Goal: Contribute content: Contribute content

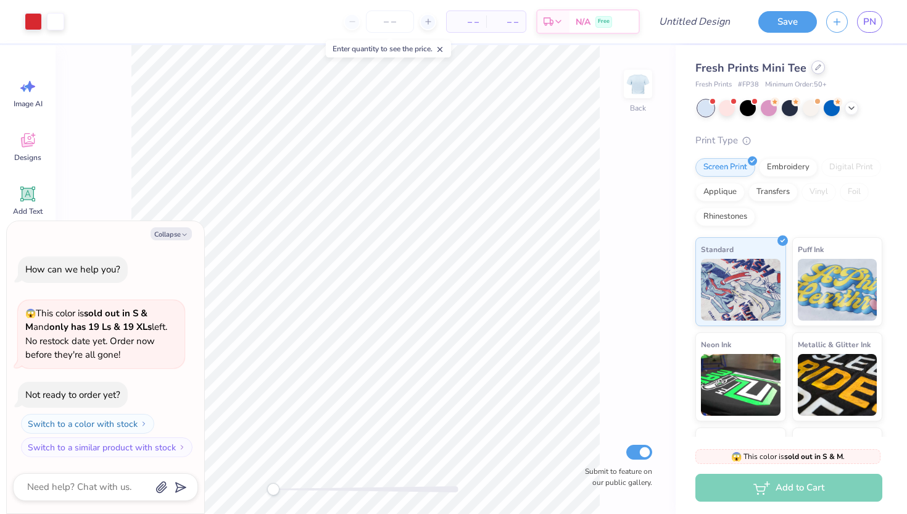
click at [817, 66] on icon at bounding box center [818, 67] width 6 height 6
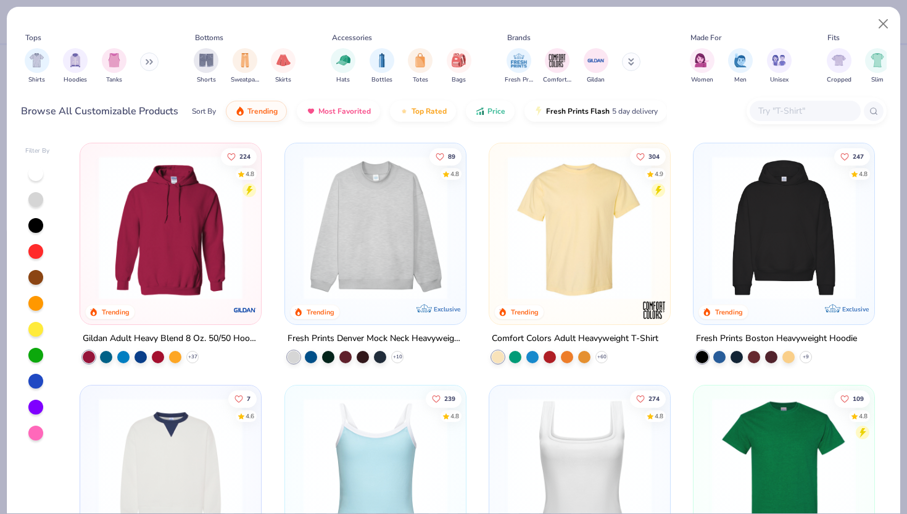
click at [749, 230] on img at bounding box center [784, 228] width 156 height 144
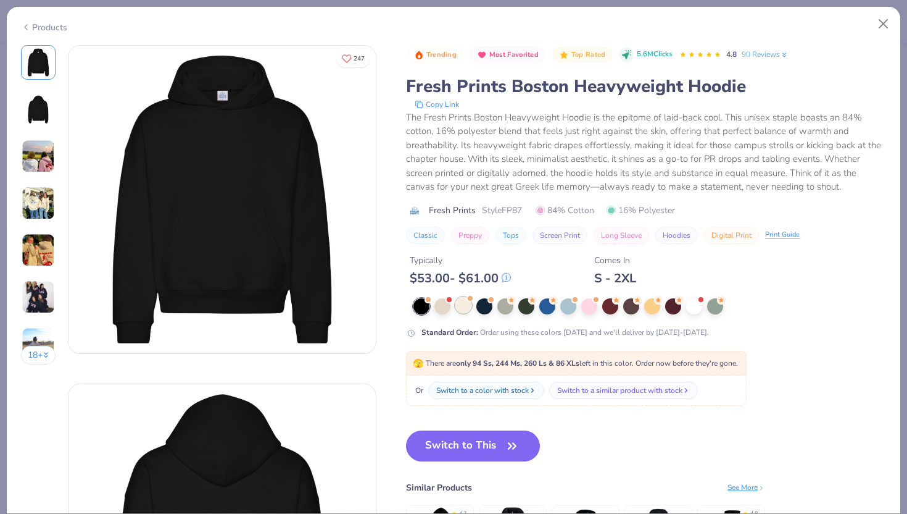
click at [462, 312] on div at bounding box center [463, 305] width 16 height 16
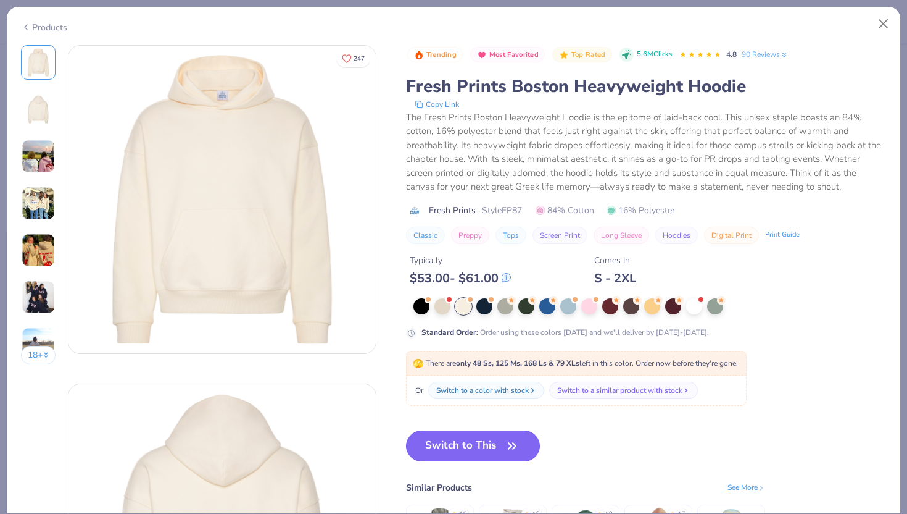
click at [485, 443] on button "Switch to This" at bounding box center [473, 445] width 134 height 31
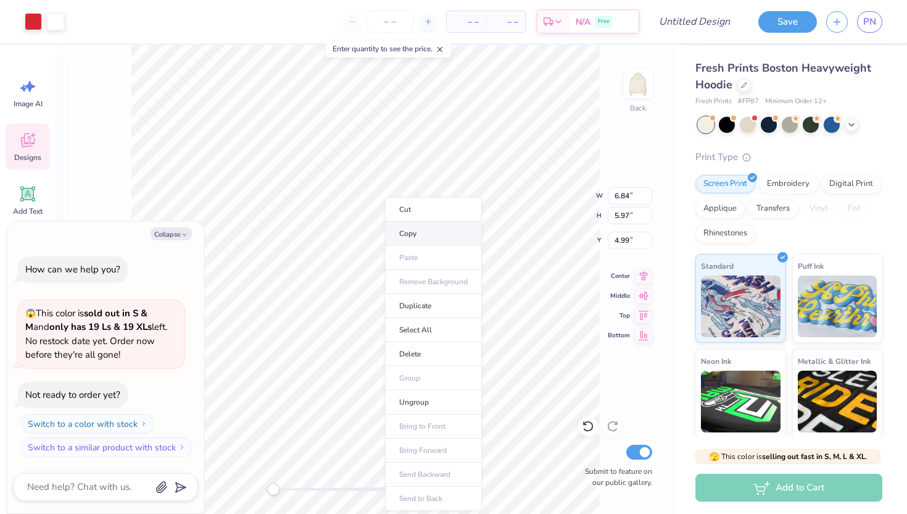
click at [407, 233] on li "Copy" at bounding box center [433, 234] width 97 height 24
type textarea "x"
type input "3.30"
type input "2.88"
type input "5.00"
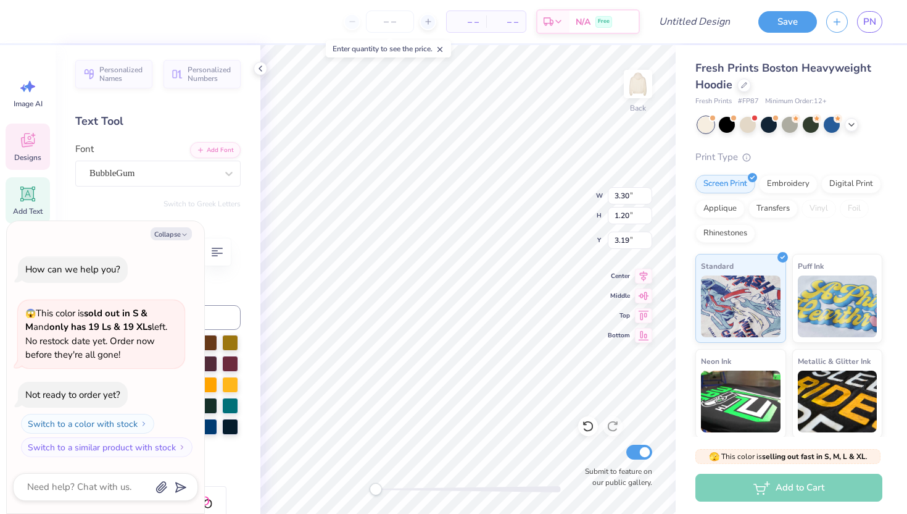
type textarea "x"
type textarea "S"
type textarea "x"
type textarea "Si"
type textarea "x"
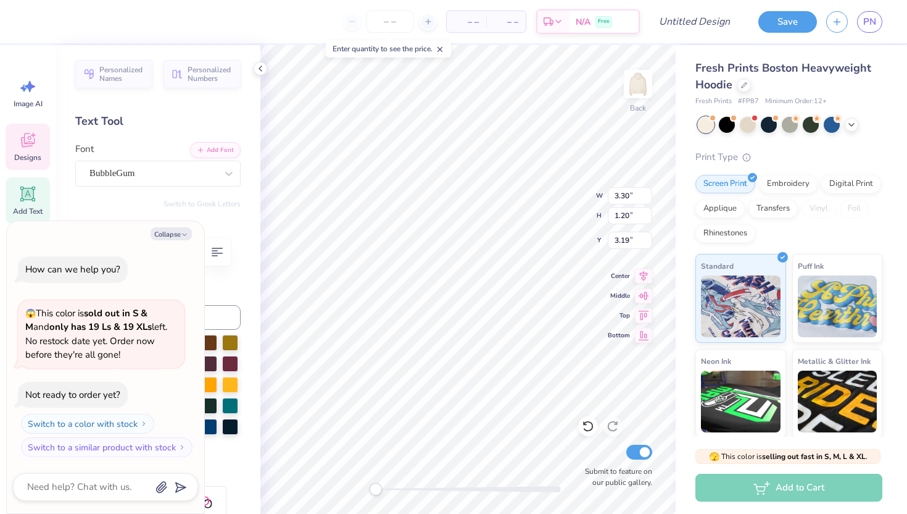
type textarea "Sio"
type textarea "x"
type textarea "Sion"
type textarea "x"
type textarea "Sio"
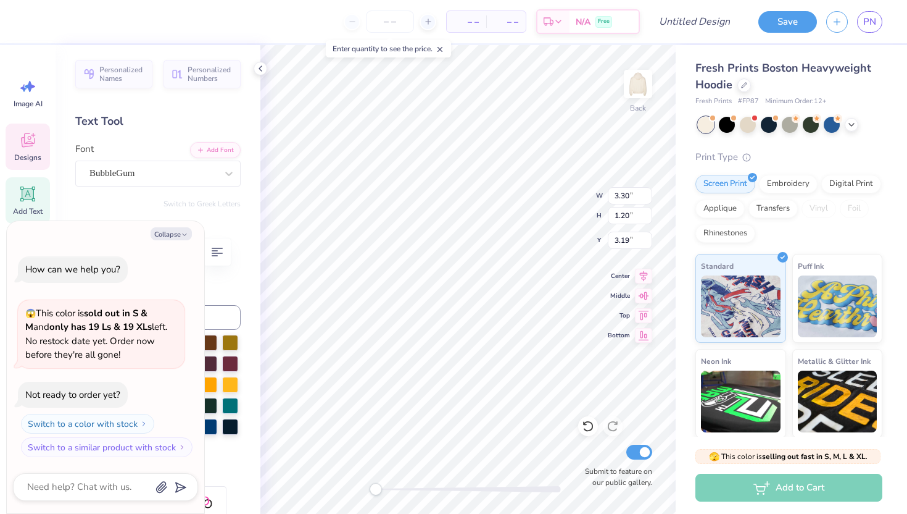
type textarea "x"
type textarea "Si"
type textarea "x"
type textarea "S"
type textarea "x"
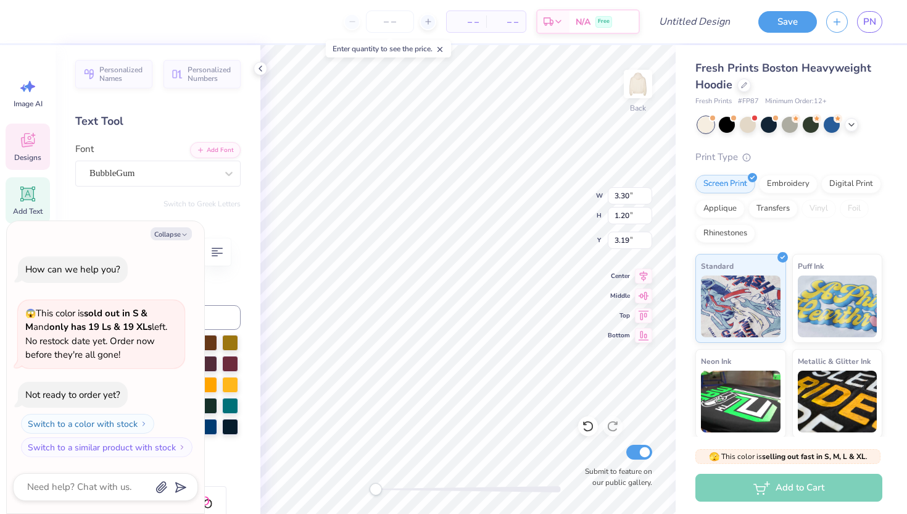
type textarea "SI"
type textarea "x"
type textarea "SIO"
type textarea "x"
type textarea "SION"
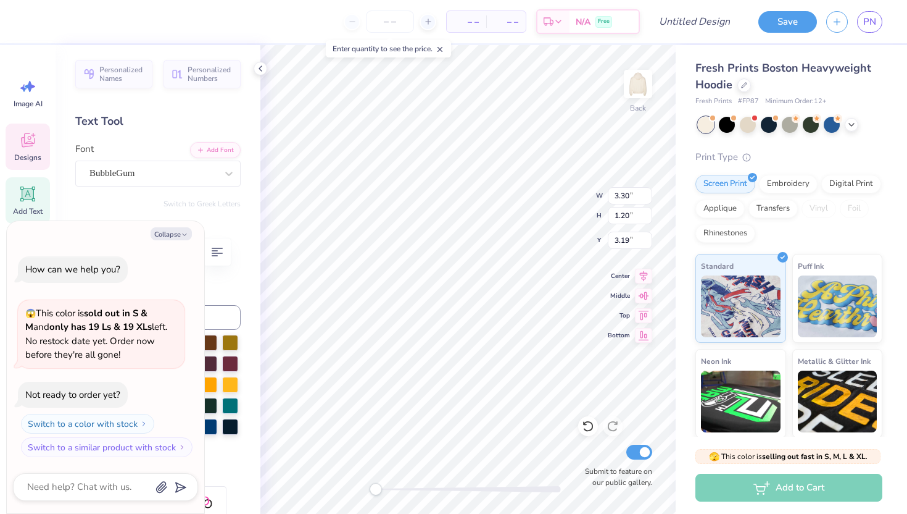
type textarea "x"
type input "2.80"
type input "1.07"
type input "4.20"
type textarea "x"
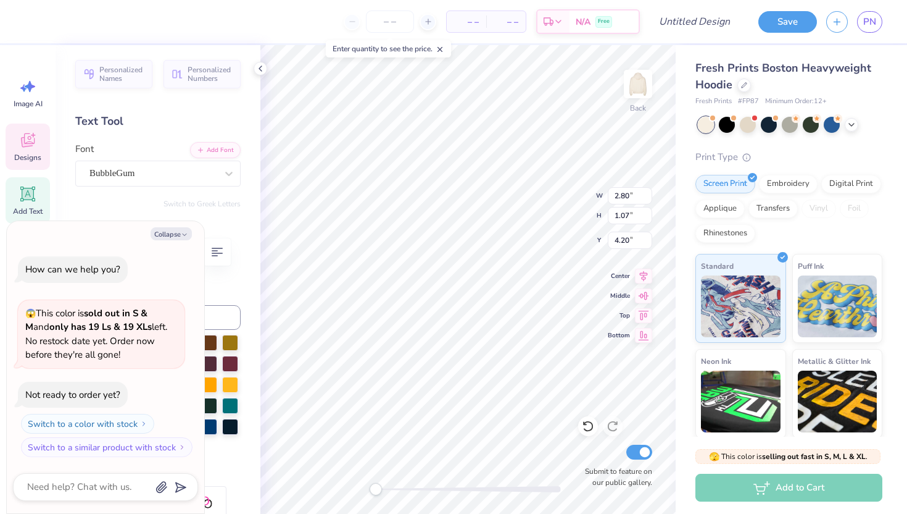
type textarea "S"
type textarea "x"
type textarea "SI"
type textarea "x"
type textarea "SIO"
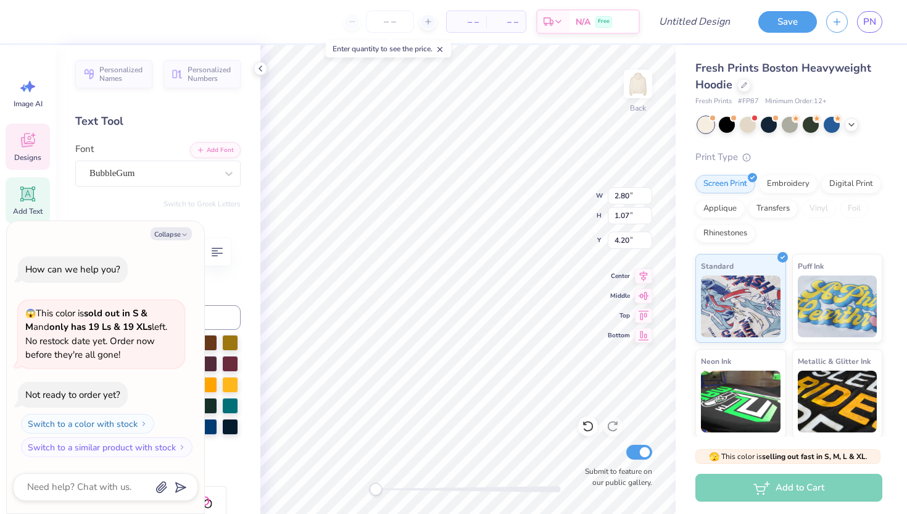
type textarea "x"
type textarea "SION"
type textarea "x"
type input "1.84"
type input "0.70"
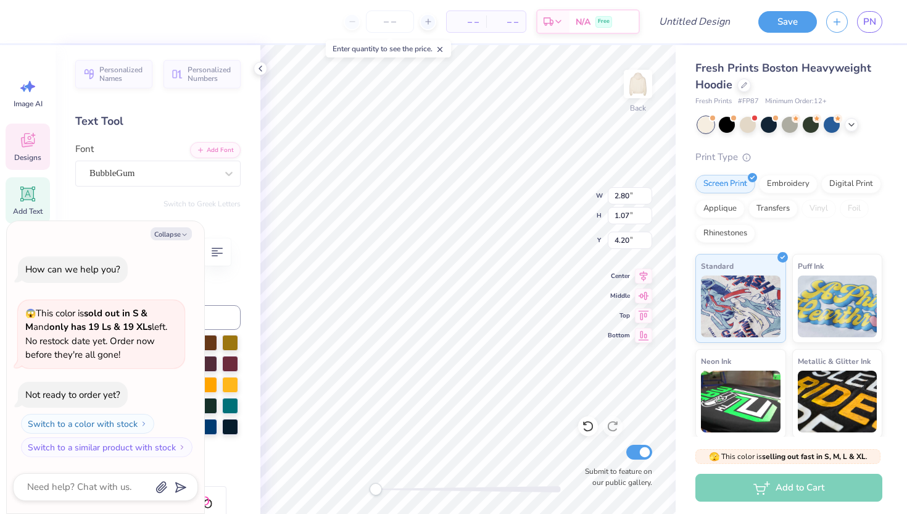
type input "5.10"
type textarea "x"
type textarea "S"
type textarea "x"
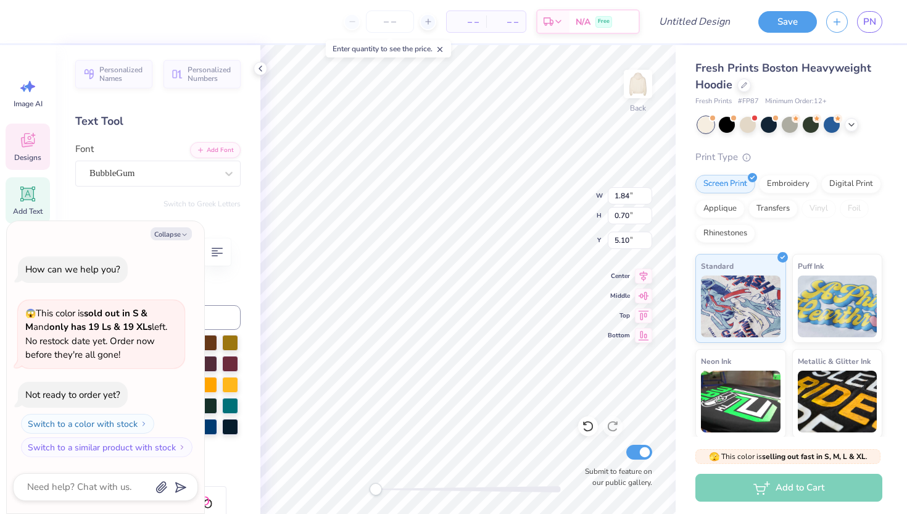
type textarea "SI"
type textarea "x"
type textarea "SIO"
type textarea "x"
type textarea "SION"
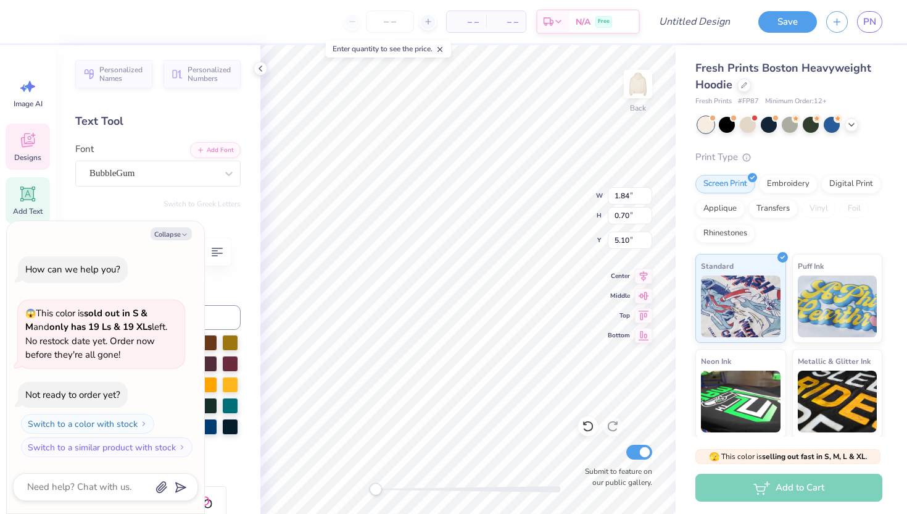
scroll to position [0, 0]
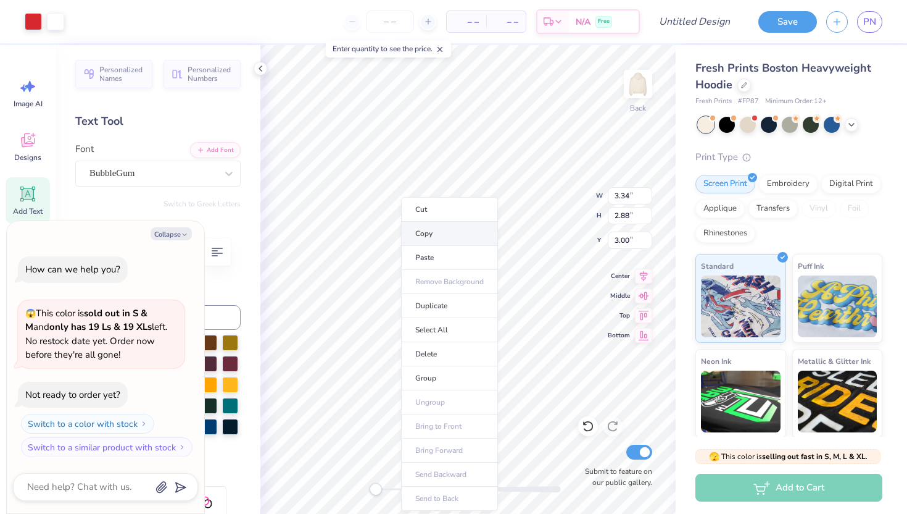
click at [425, 232] on li "Copy" at bounding box center [449, 234] width 97 height 24
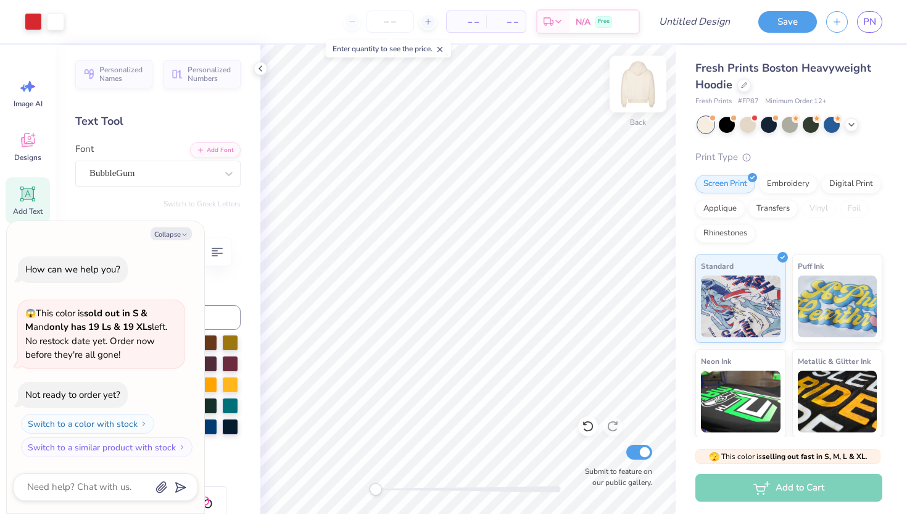
click at [630, 96] on img at bounding box center [637, 83] width 49 height 49
click at [482, 251] on li "Paste" at bounding box center [495, 258] width 97 height 24
type textarea "x"
type input "9.65"
type input "8.34"
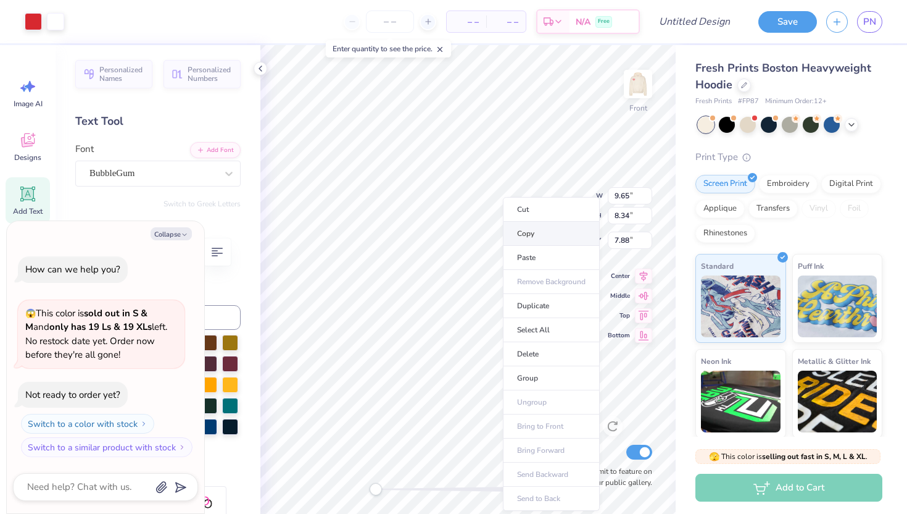
click at [536, 231] on li "Copy" at bounding box center [551, 234] width 97 height 24
type textarea "x"
type input "7.69"
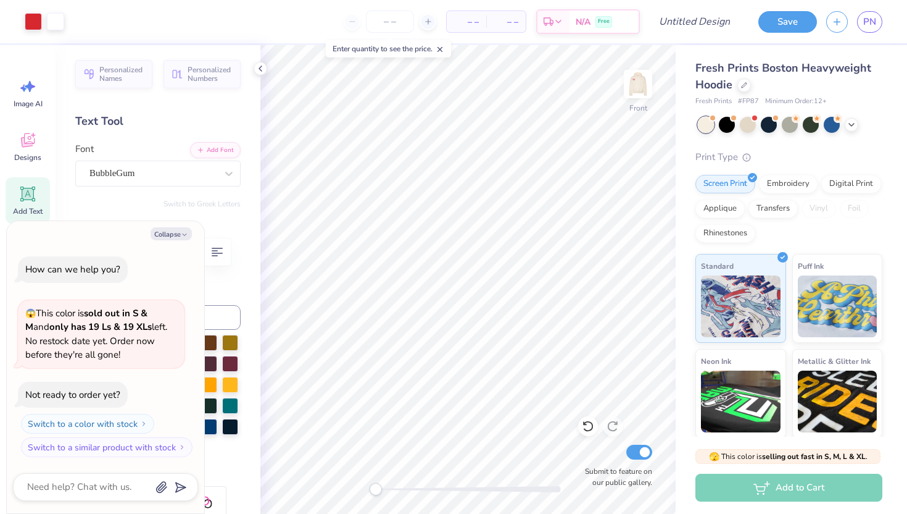
click at [43, 198] on div "Add Text" at bounding box center [28, 200] width 44 height 46
type textarea "x"
type textarea "eTEXT"
type textarea "x"
type textarea "esTEXT"
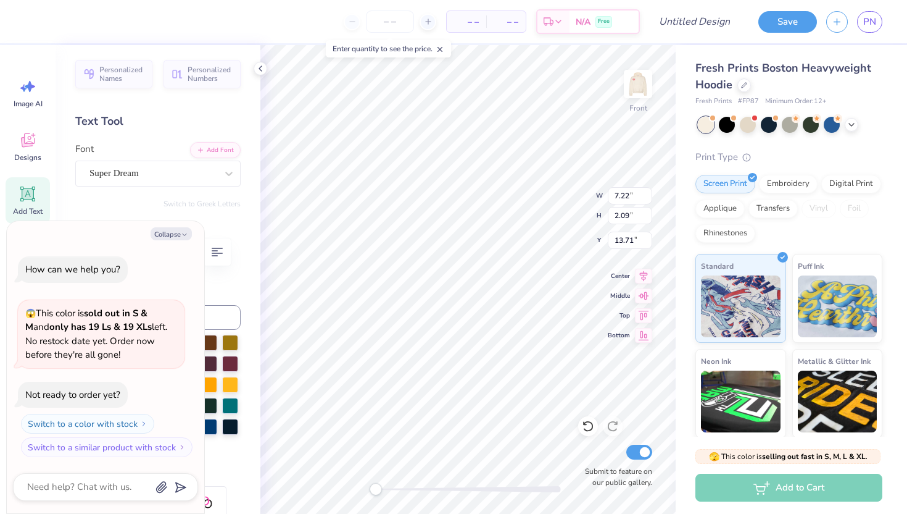
type textarea "x"
type textarea "estTEXT"
type textarea "x"
type textarea "est"
type textarea "x"
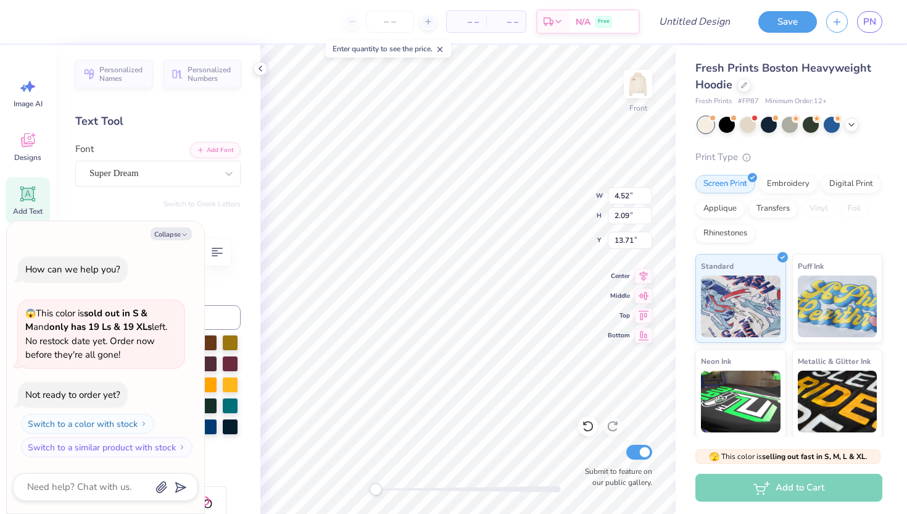
type input "2.93"
type input "1.35"
type input "10.92"
click at [41, 193] on div "Add Text" at bounding box center [28, 200] width 44 height 46
type textarea "x"
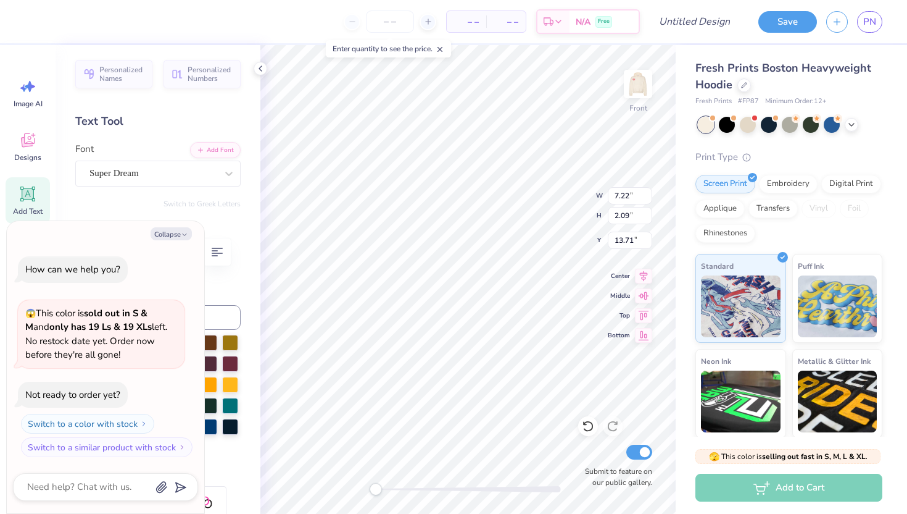
type textarea "9"
type textarea "x"
type textarea "91"
type textarea "x"
type textarea "911"
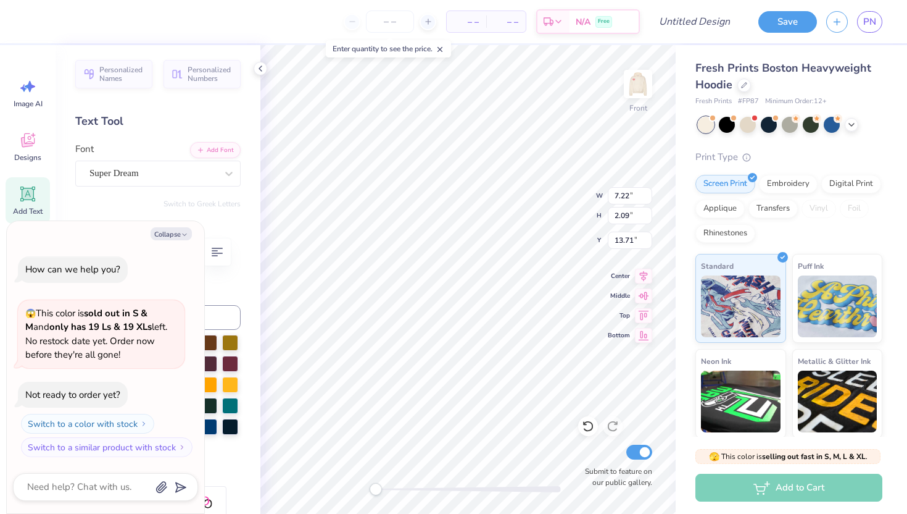
type textarea "x"
type textarea "9112"
type textarea "x"
type textarea "912"
type textarea "x"
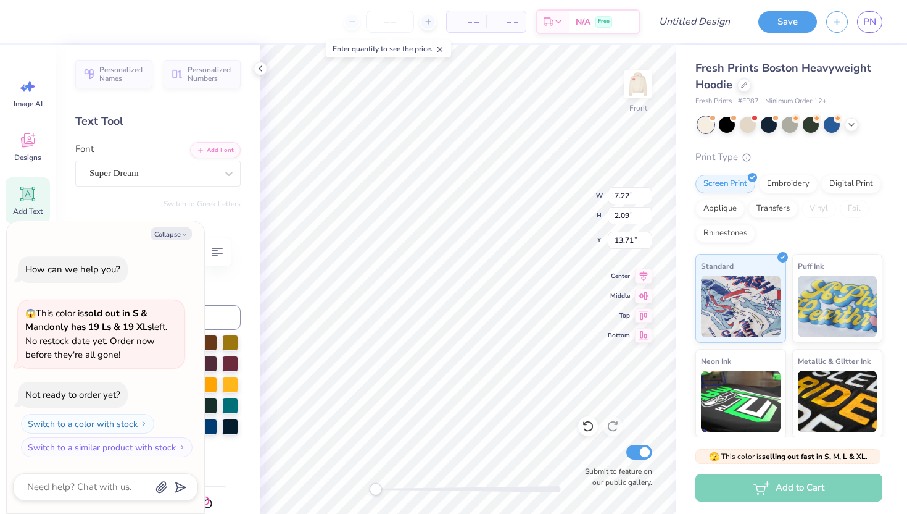
type textarea "12"
type textarea "x"
type textarea "112"
type textarea "x"
type textarea "1912"
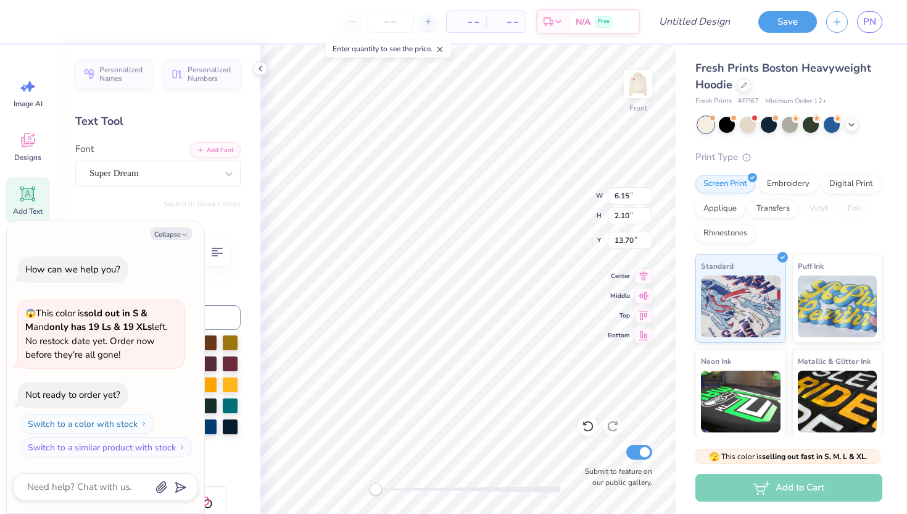
type textarea "x"
type input "2.99"
type input "1.02"
type textarea "x"
type input "1.99"
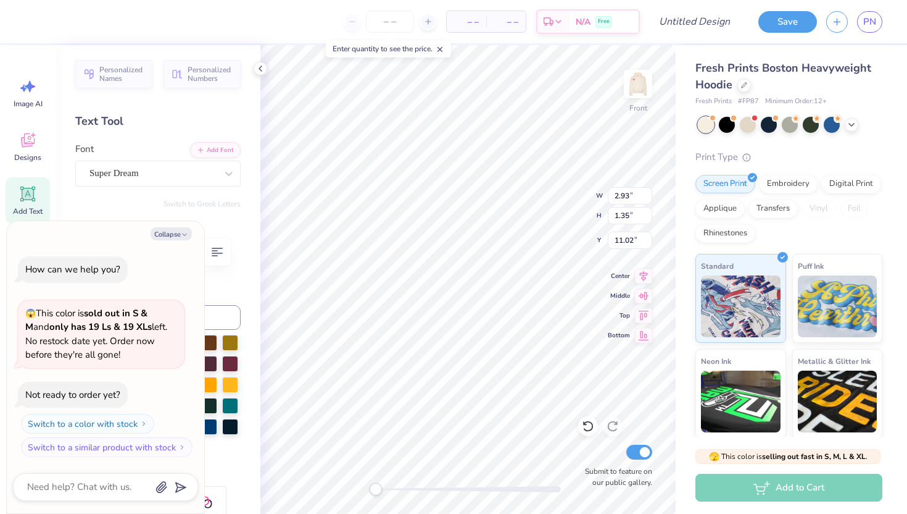
type input "0.92"
type input "11.45"
click at [194, 179] on div "Super Dream" at bounding box center [153, 173] width 130 height 19
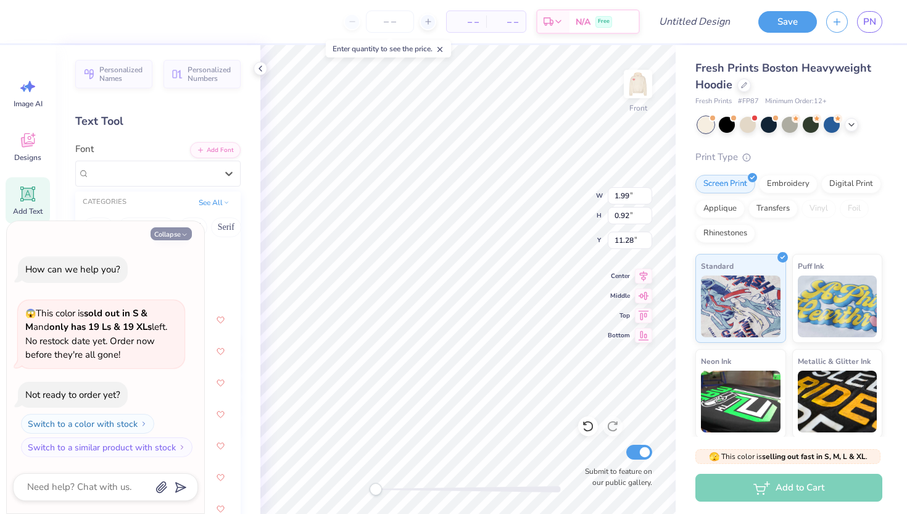
click at [170, 234] on button "Collapse" at bounding box center [171, 233] width 41 height 13
type textarea "x"
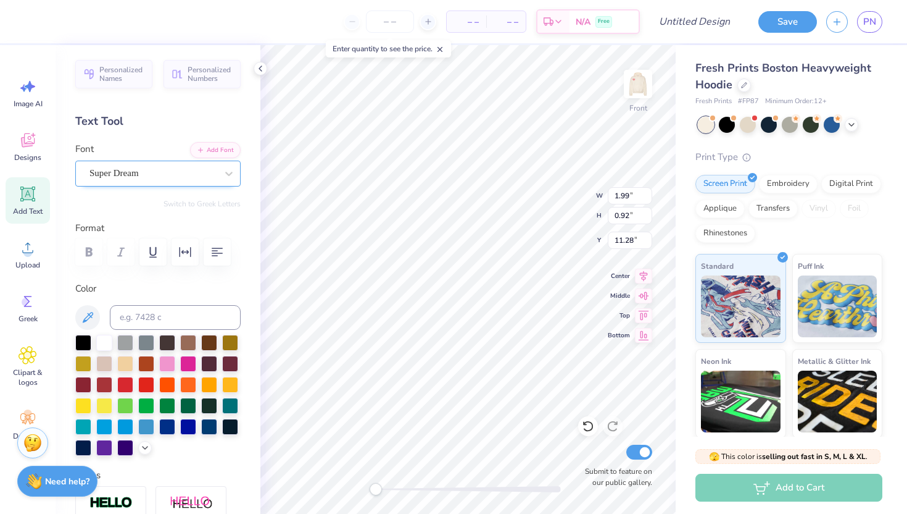
click at [158, 179] on div "Super Dream" at bounding box center [153, 173] width 130 height 19
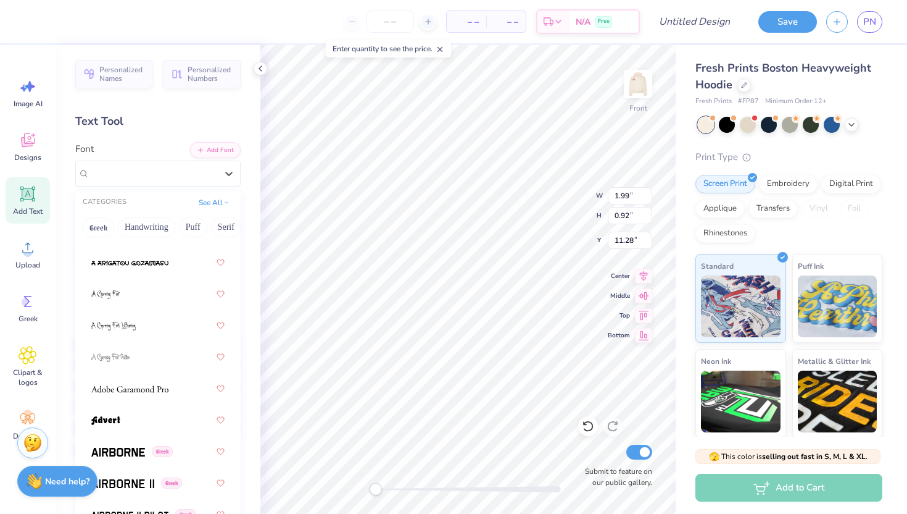
scroll to position [158, 0]
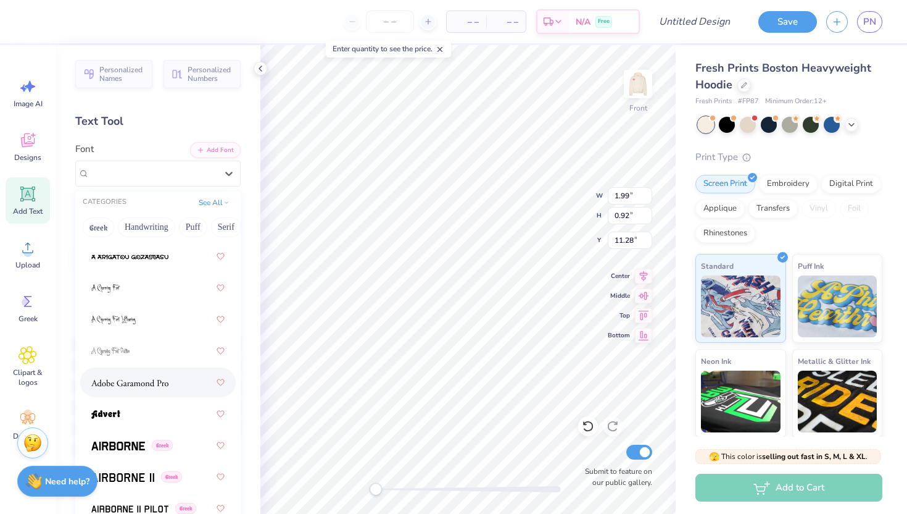
click at [172, 382] on div at bounding box center [157, 382] width 133 height 22
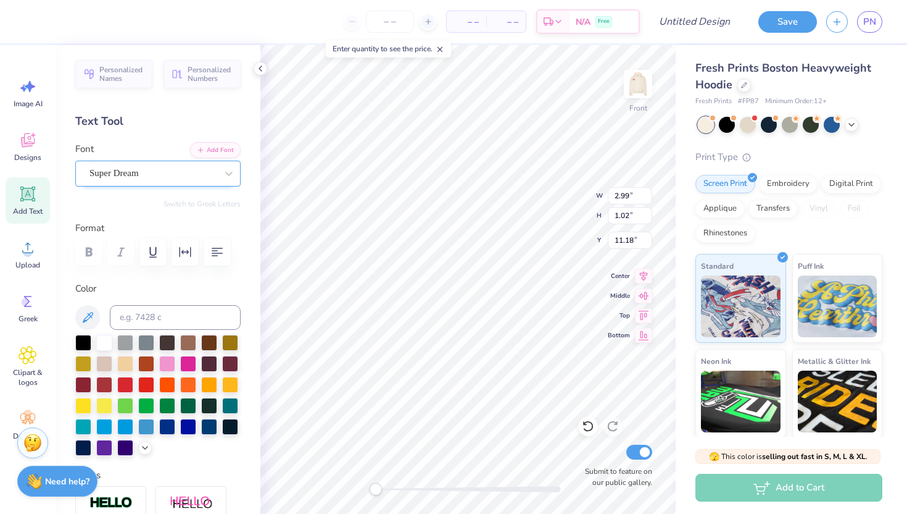
click at [152, 175] on div "Super Dream" at bounding box center [153, 173] width 130 height 19
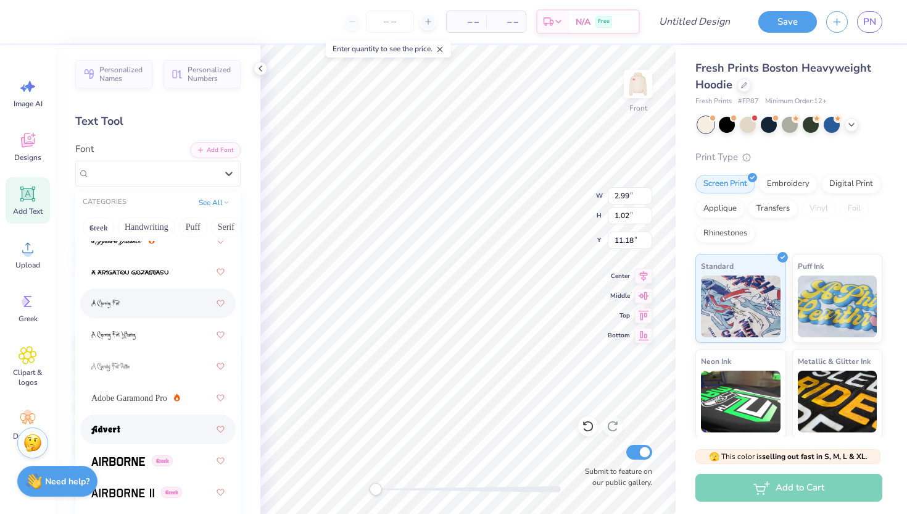
scroll to position [147, 0]
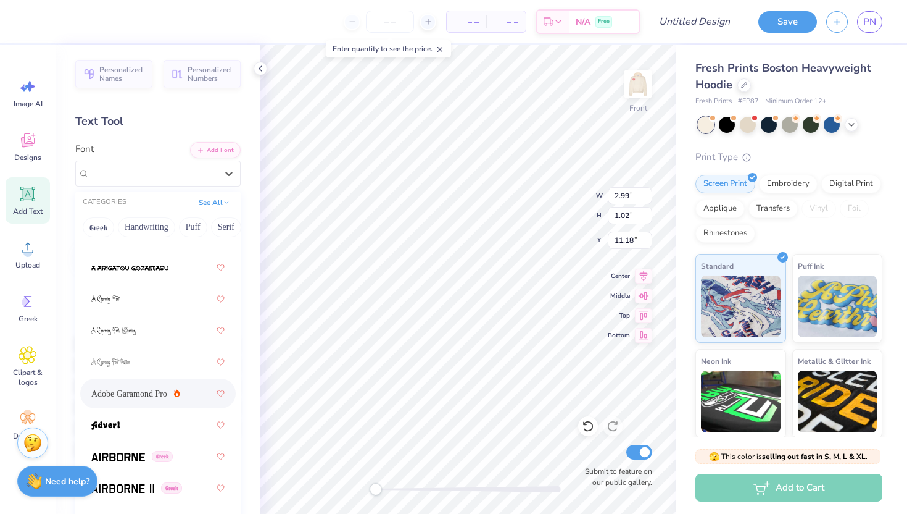
click at [146, 401] on div "Adobe Garamond Pro" at bounding box center [157, 393] width 133 height 22
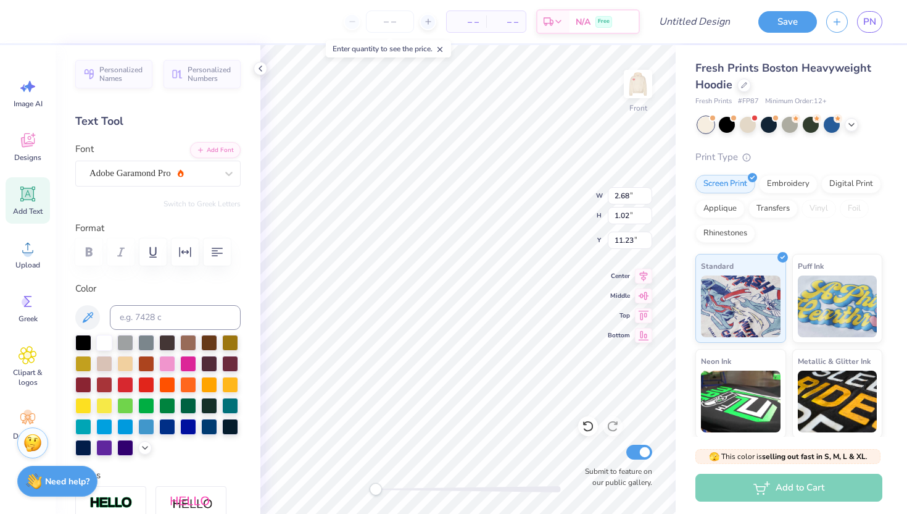
type input "1.79"
type input "0.68"
type input "11.57"
type input "10.26"
type input "9.32"
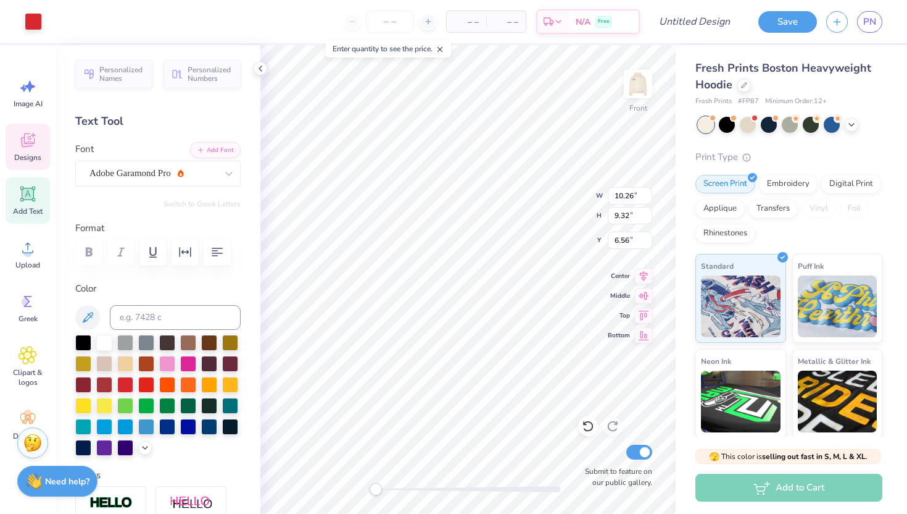
type input "6.56"
type input "7.57"
type input "3.29"
type input "7.69"
type input "4.22"
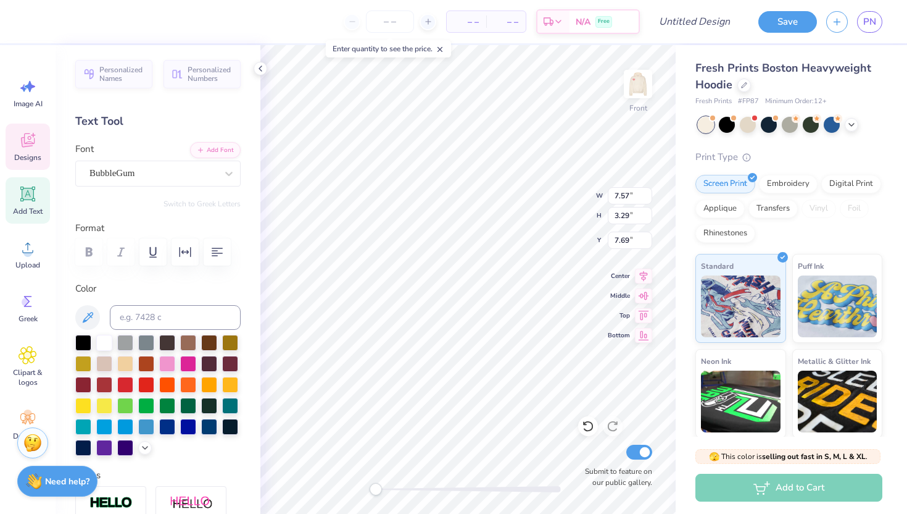
type input "1.90"
type input "13.82"
click at [81, 346] on div at bounding box center [83, 341] width 16 height 16
type input "1.79"
type input "0.68"
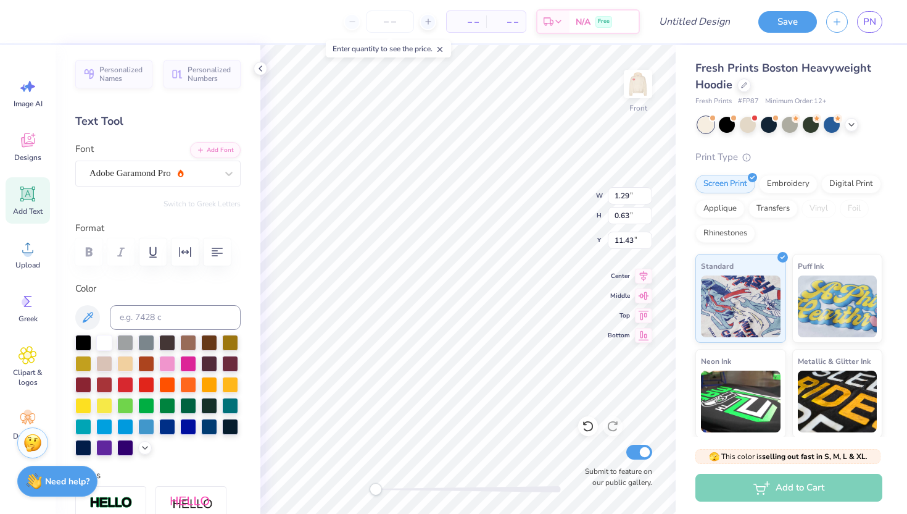
type input "11.72"
click at [78, 341] on div at bounding box center [83, 341] width 16 height 16
click at [638, 80] on img at bounding box center [637, 83] width 49 height 49
type input "3.75"
type input "3.40"
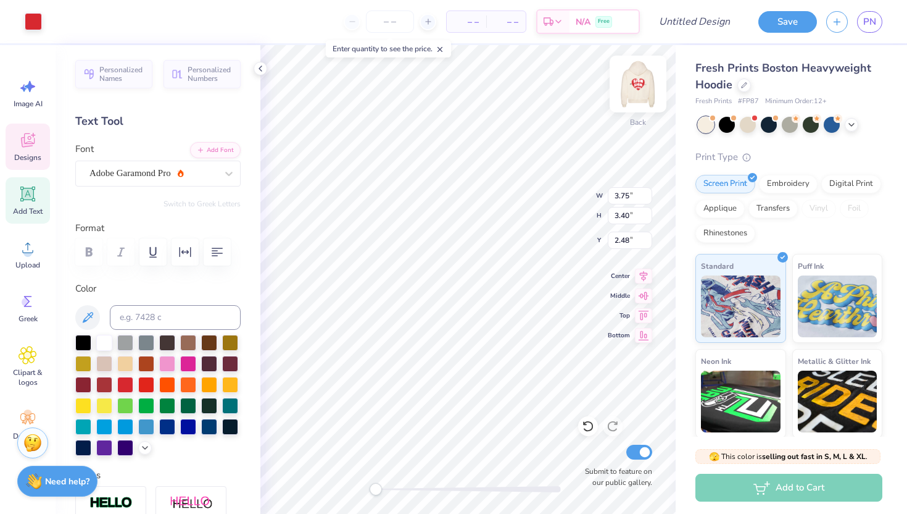
type input "2.48"
click at [636, 81] on img at bounding box center [637, 83] width 49 height 49
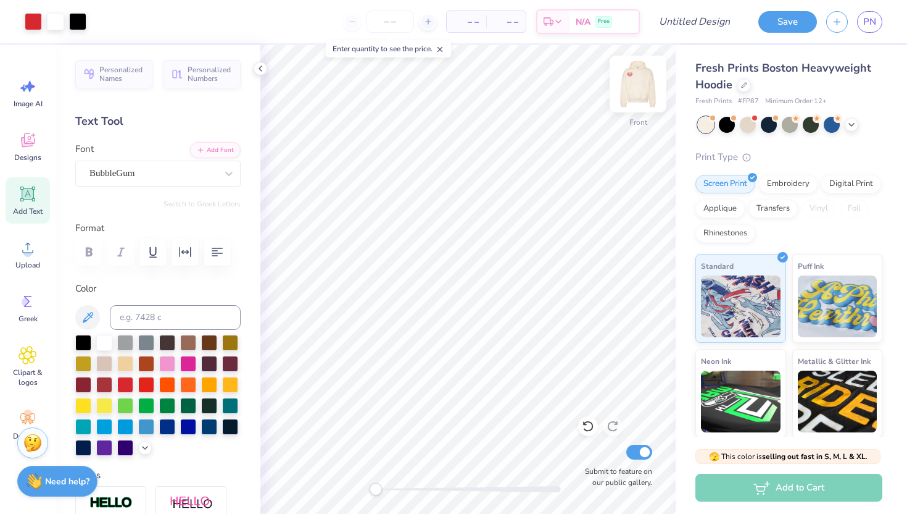
click at [639, 83] on img at bounding box center [637, 83] width 49 height 49
click at [640, 87] on img at bounding box center [637, 83] width 49 height 49
click at [680, 22] on input "Design Title" at bounding box center [710, 21] width 60 height 25
type input "SION HEARTs"
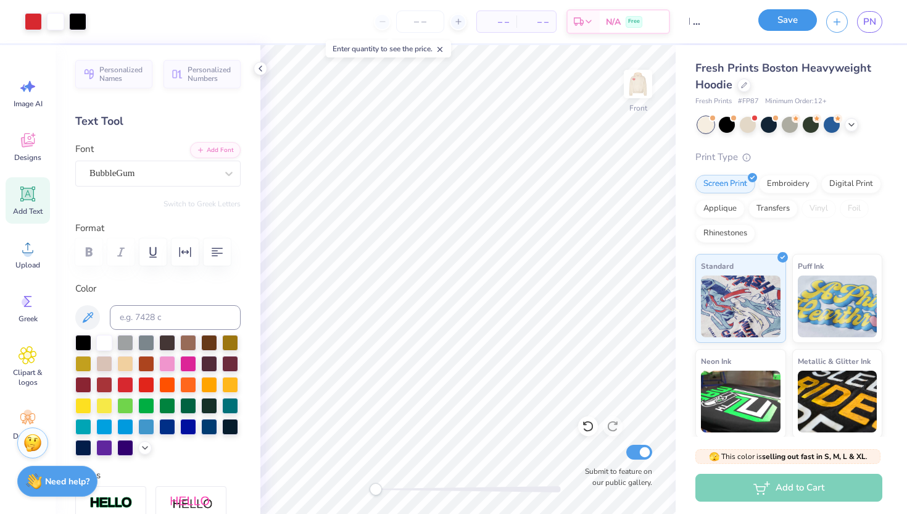
scroll to position [0, 0]
click at [794, 23] on button "Save" at bounding box center [788, 20] width 59 height 22
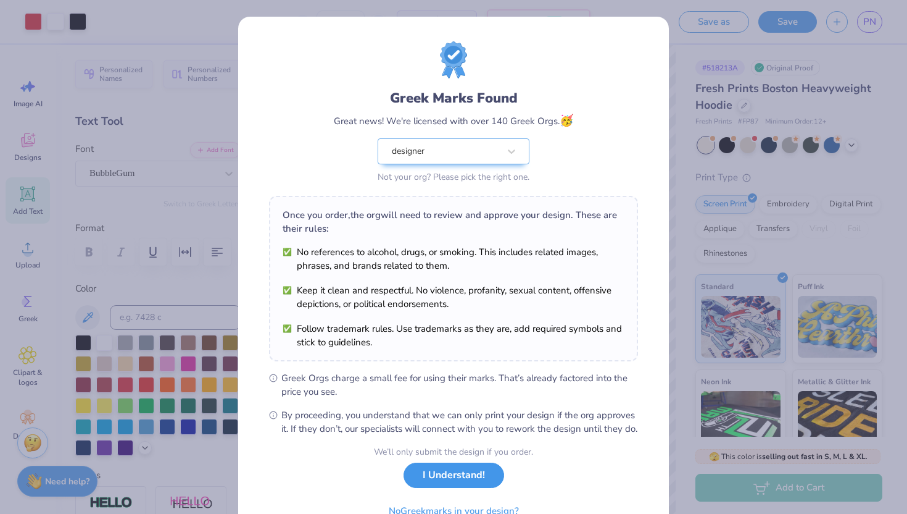
click at [427, 488] on button "I Understand!" at bounding box center [454, 474] width 101 height 25
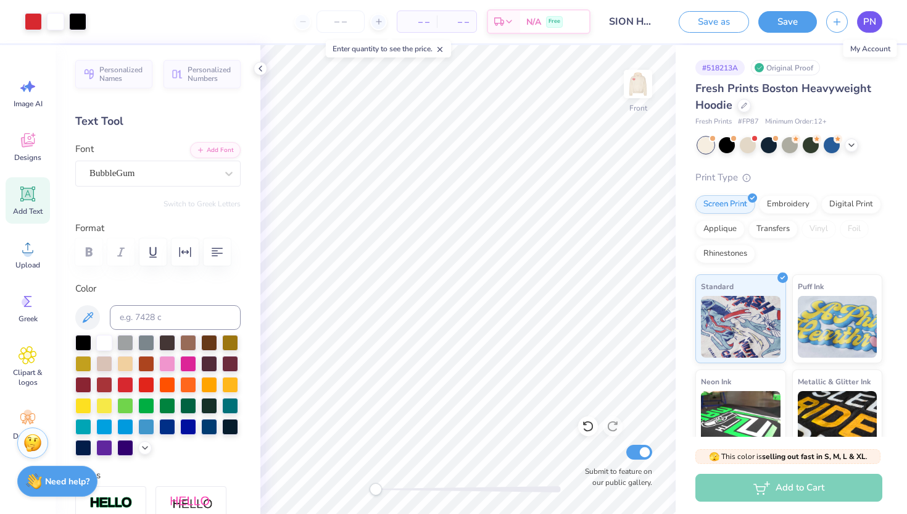
click at [872, 23] on span "PN" at bounding box center [869, 22] width 13 height 14
